Goal: Find specific page/section: Find specific page/section

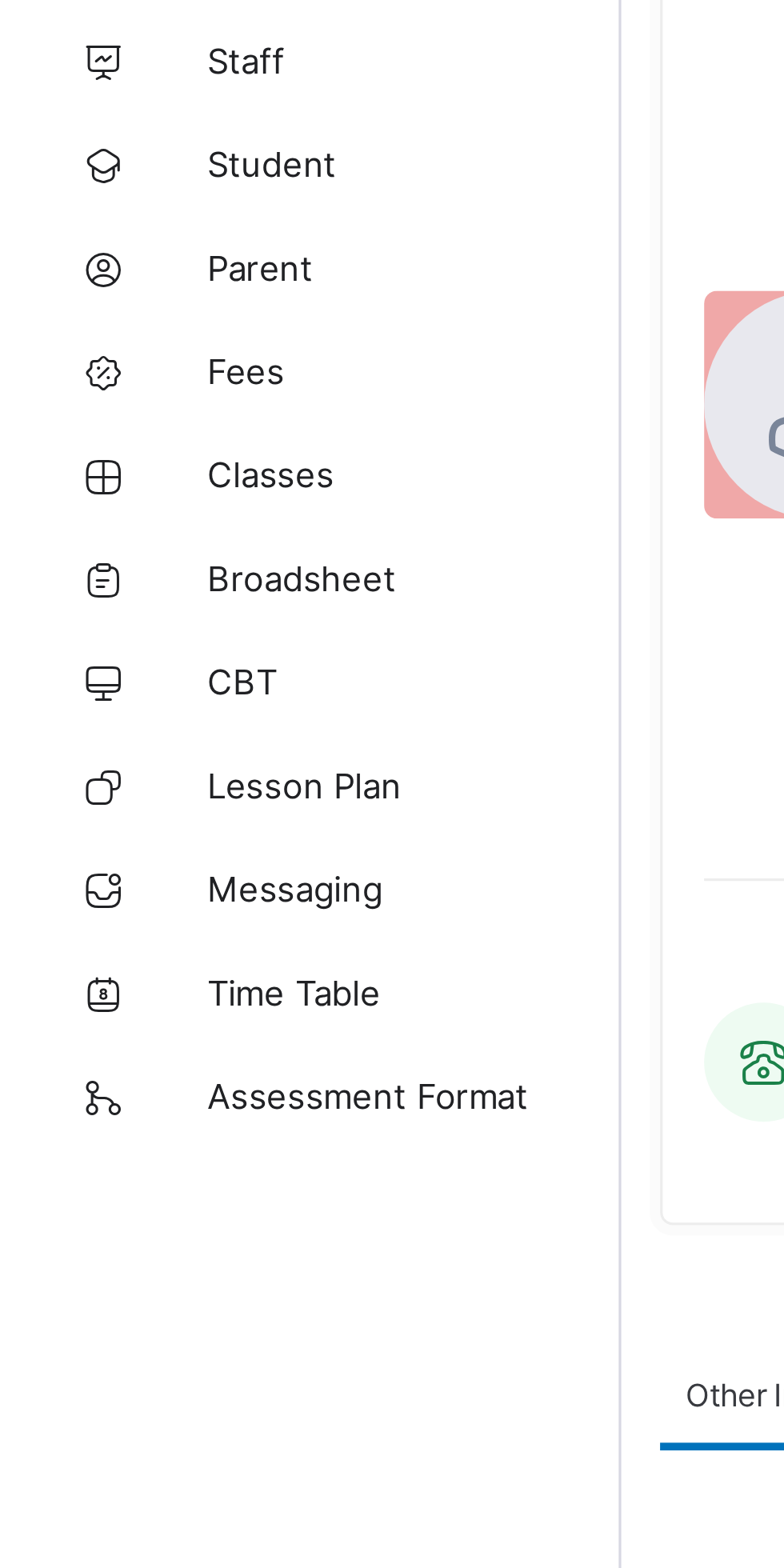
click at [96, 265] on link "Classes" at bounding box center [96, 255] width 192 height 32
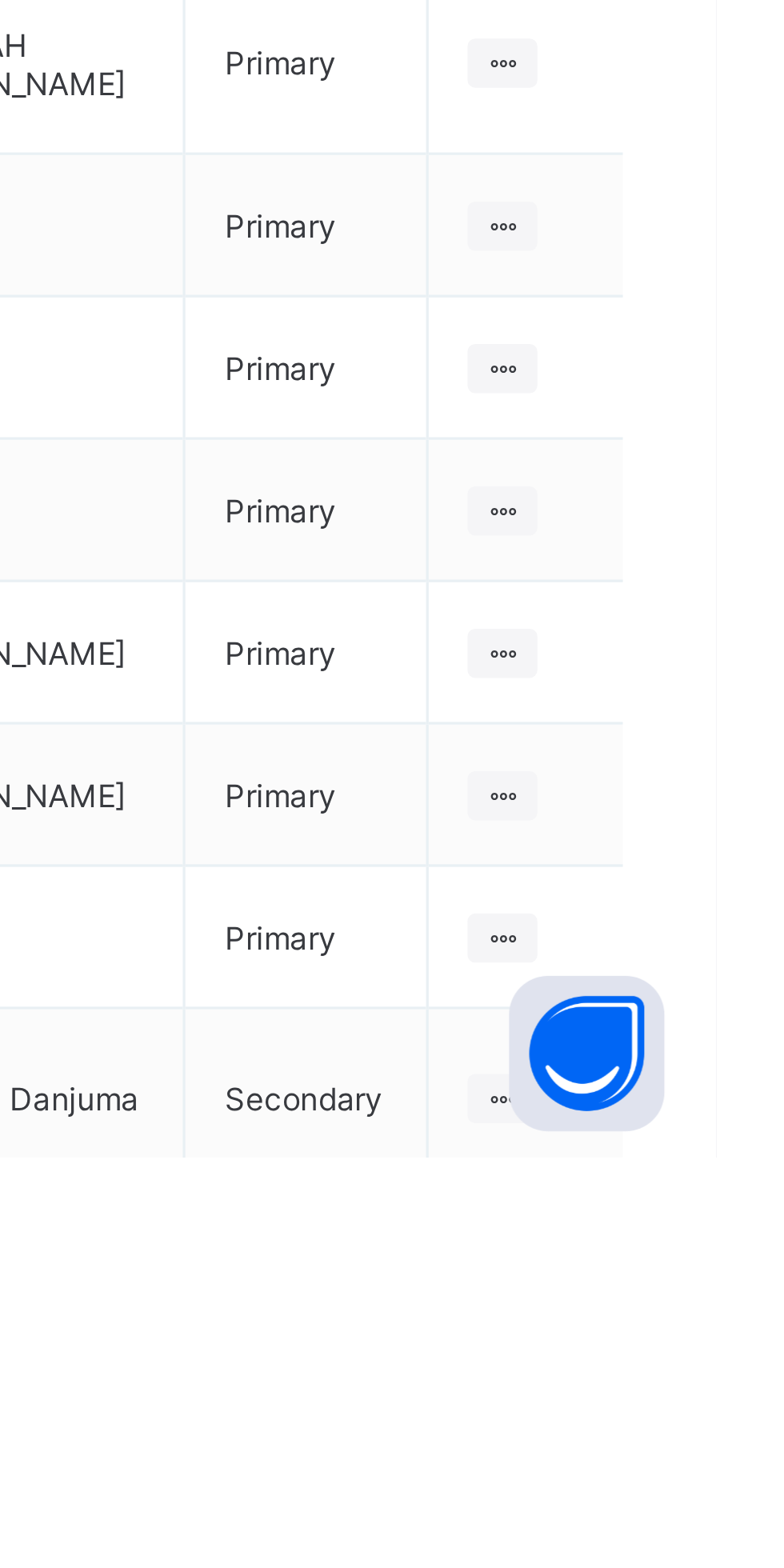
click at [0, 0] on ul "View Class Assign form Teacher" at bounding box center [0, 0] width 0 height 0
click at [0, 0] on div "View Class" at bounding box center [0, 0] width 0 height 0
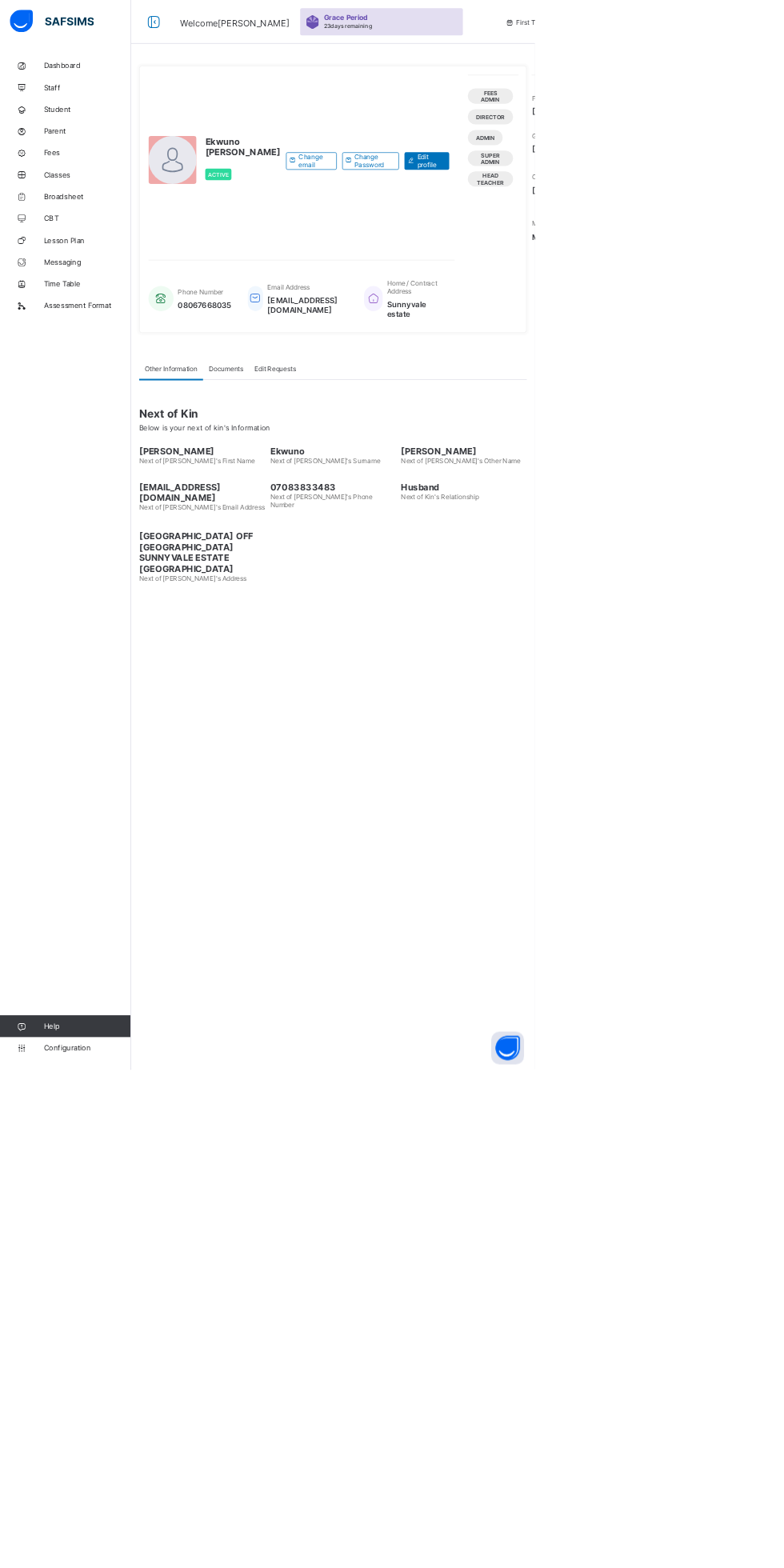
click at [24, 675] on div "Dashboard Staff Student Parent Fees Classes Broadsheet CBT Lesson Plan Messagin…" at bounding box center [96, 816] width 192 height 1504
